Goal: Task Accomplishment & Management: Manage account settings

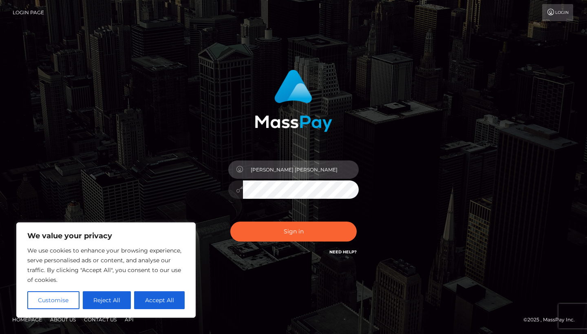
type input "cristian alberto feijo"
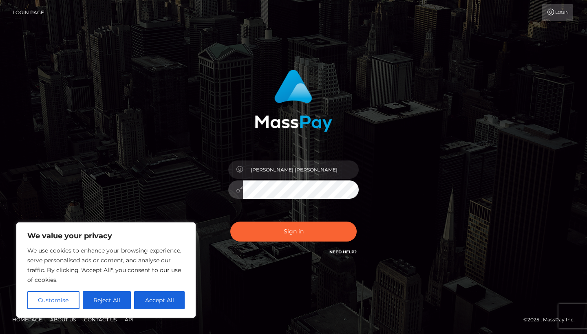
click at [294, 232] on button "Sign in" at bounding box center [293, 232] width 126 height 20
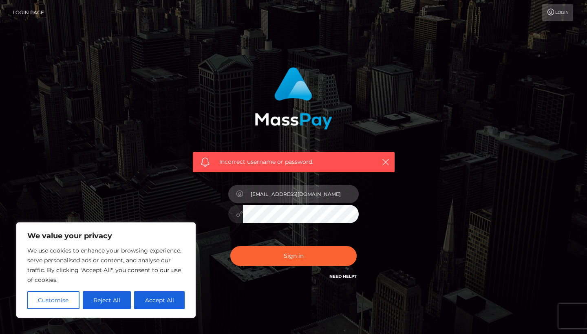
type input "cristian.feijo.35@gmail.com"
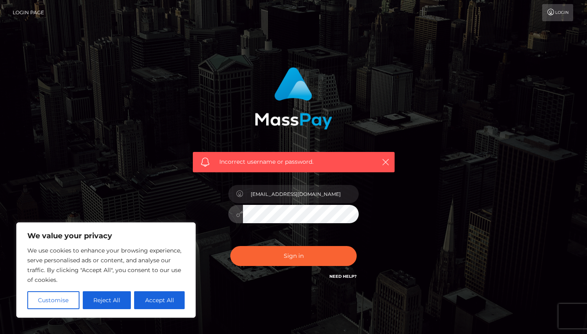
click at [294, 256] on button "Sign in" at bounding box center [293, 256] width 126 height 20
click at [299, 193] on input "text" at bounding box center [301, 194] width 116 height 18
click at [347, 200] on input "text" at bounding box center [301, 194] width 116 height 18
click at [345, 194] on input "text" at bounding box center [301, 194] width 116 height 18
click at [387, 159] on icon "button" at bounding box center [386, 162] width 8 height 8
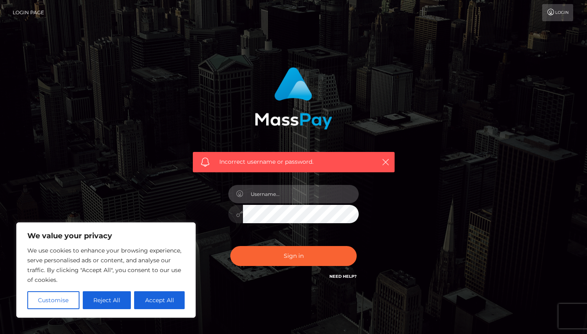
paste input "cristian.feijo.35@gmail.com"
type input "cristian.feijo.35@gmail.com"
click at [294, 256] on button "Sign in" at bounding box center [293, 256] width 126 height 20
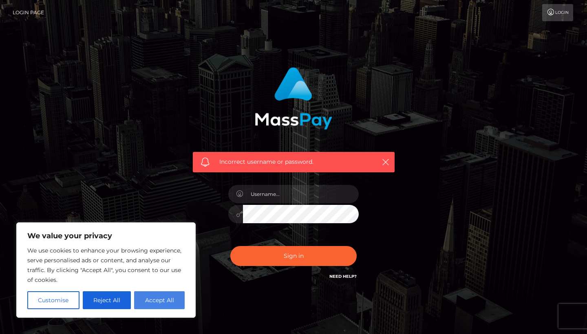
click at [139, 305] on button "Accept All" at bounding box center [159, 301] width 51 height 18
checkbox input "true"
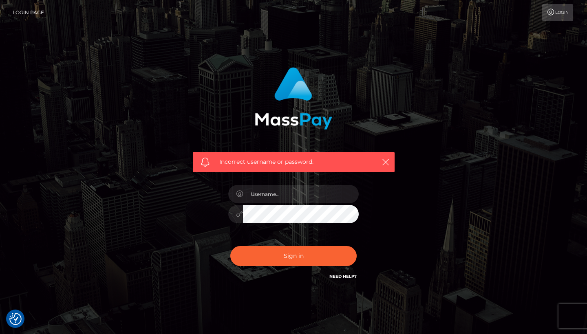
drag, startPoint x: 139, startPoint y: 305, endPoint x: 69, endPoint y: 303, distance: 70.2
click at [139, 305] on div "Incorrect username or password." at bounding box center [293, 178] width 587 height 357
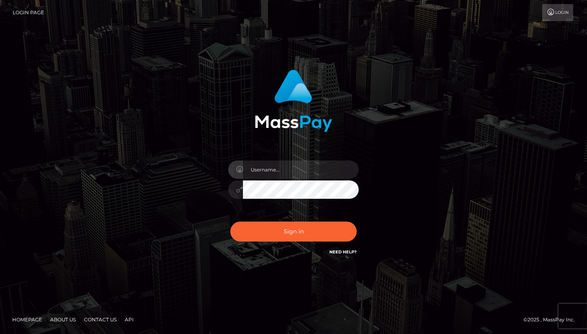
click at [287, 170] on input "text" at bounding box center [301, 170] width 116 height 18
type input "feijocris"
click at [294, 232] on button "Sign in" at bounding box center [293, 232] width 126 height 20
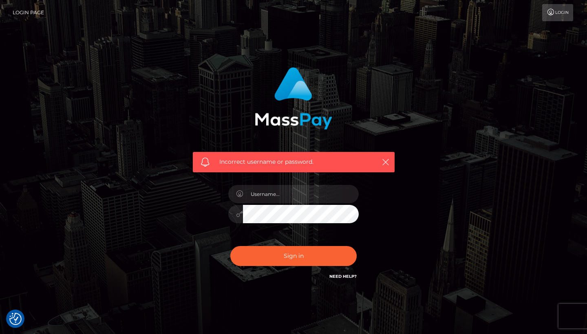
checkbox input "true"
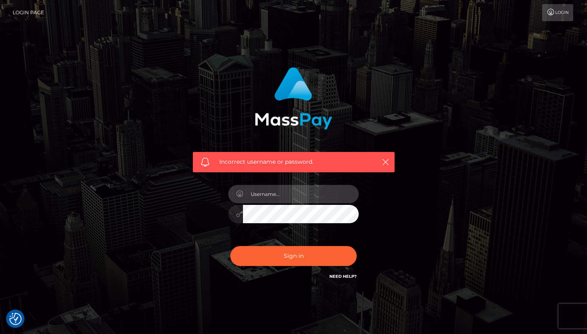
click at [286, 196] on input "text" at bounding box center [301, 194] width 116 height 18
type input "crisian.feijo.35@gmail.com"
click at [294, 256] on button "Sign in" at bounding box center [293, 256] width 126 height 20
